Goal: Transaction & Acquisition: Book appointment/travel/reservation

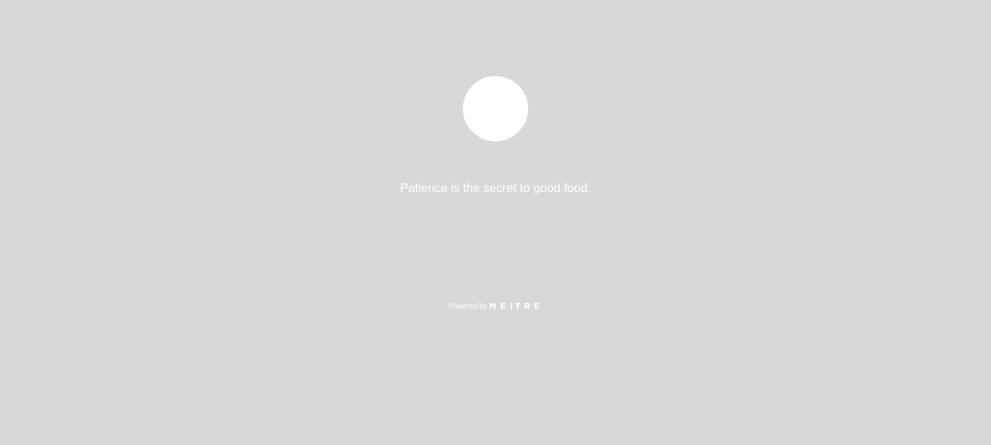
select select "pt"
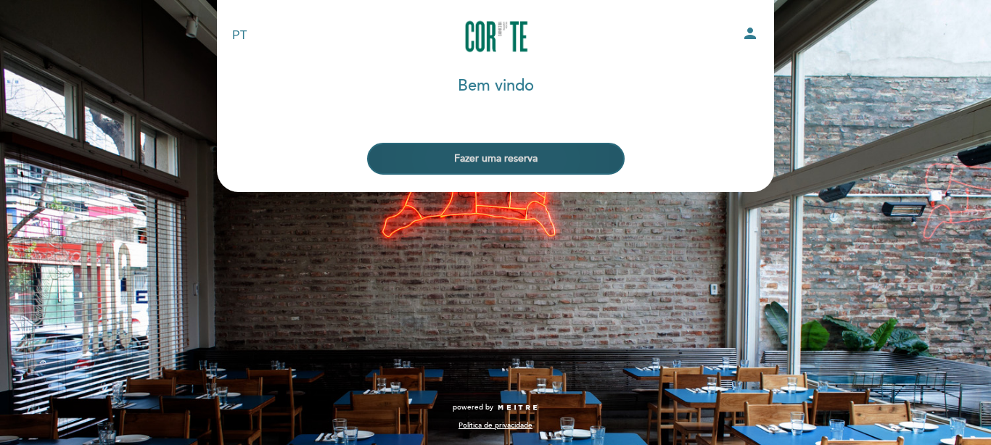
click at [565, 146] on button "Fazer uma reserva" at bounding box center [495, 159] width 257 height 32
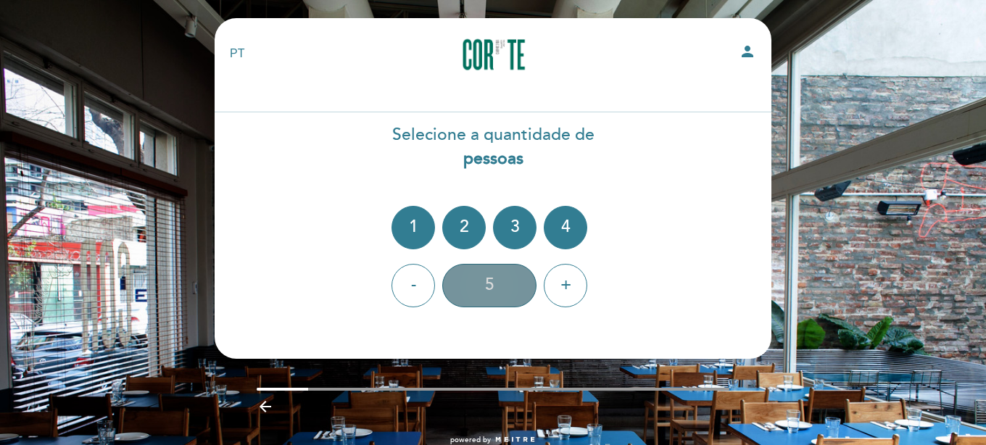
click at [500, 278] on div "5" at bounding box center [489, 286] width 94 height 44
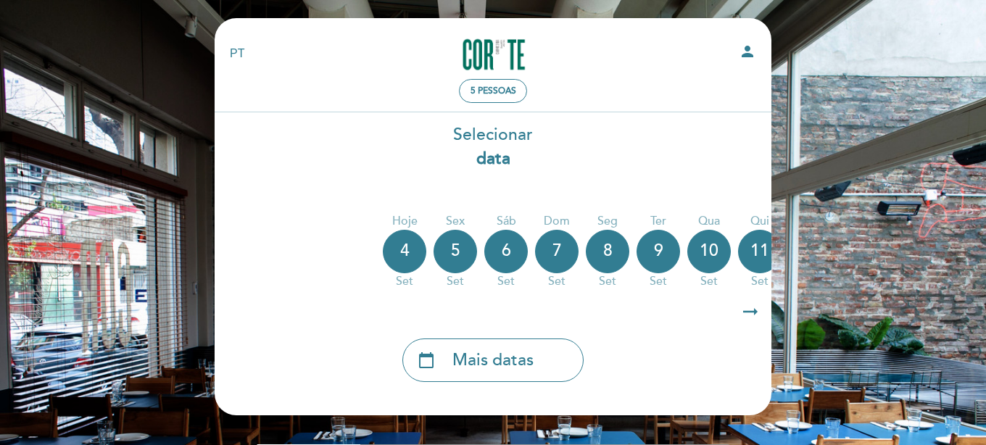
click at [746, 316] on icon "arrow_right_alt" at bounding box center [751, 312] width 22 height 31
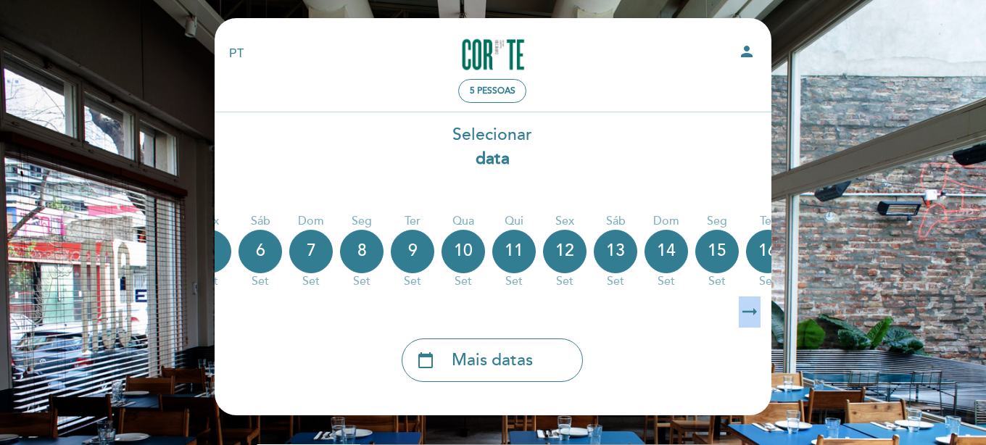
click at [746, 316] on icon "arrow_right_alt" at bounding box center [750, 312] width 22 height 31
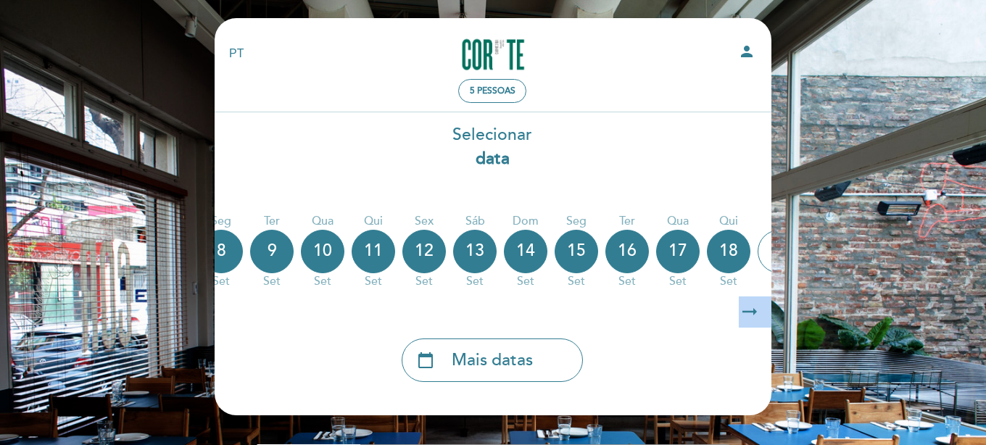
click at [747, 315] on icon "arrow_right_alt" at bounding box center [750, 312] width 22 height 31
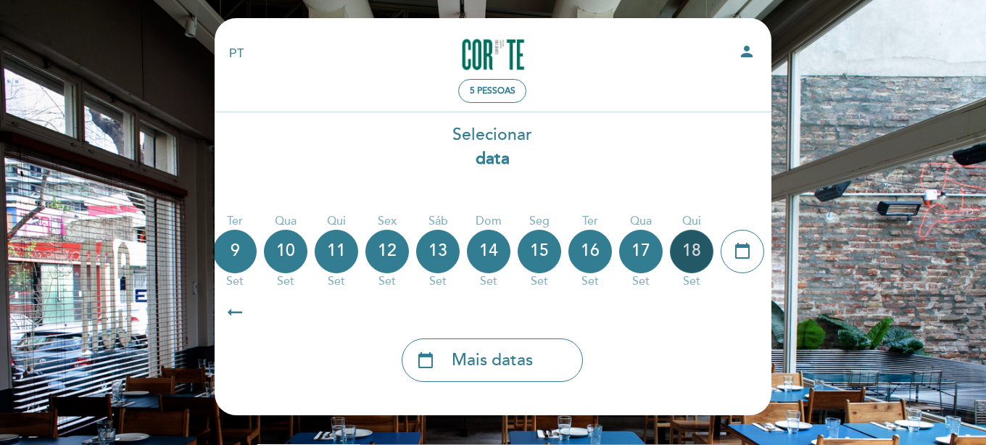
click at [685, 259] on div "18" at bounding box center [692, 252] width 44 height 44
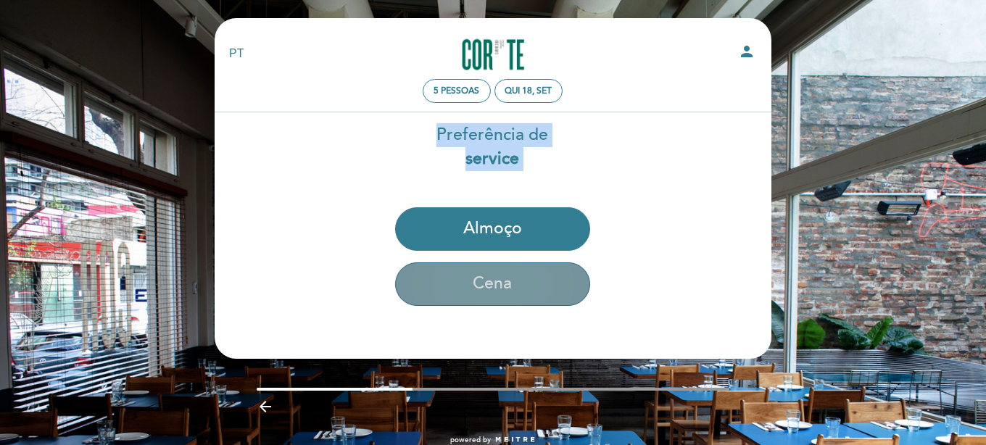
click at [550, 273] on button "Cena" at bounding box center [492, 285] width 195 height 44
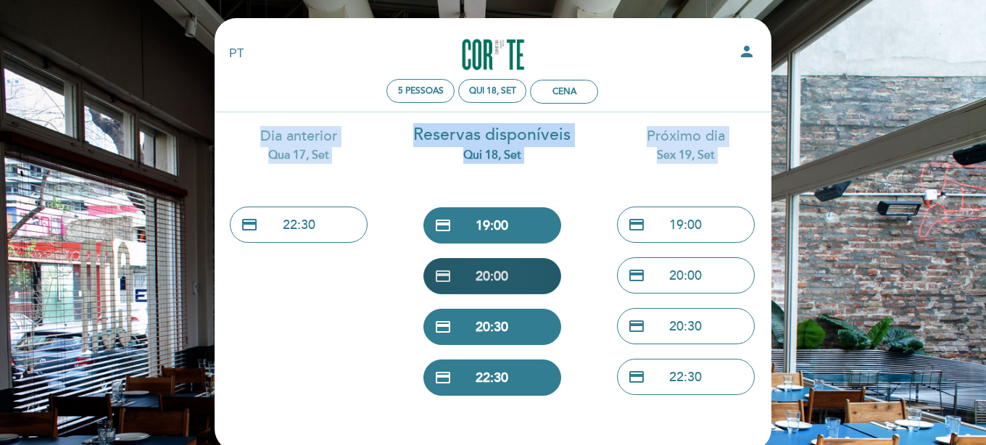
click at [545, 271] on button "credit_card 20:00" at bounding box center [493, 276] width 138 height 36
